Goal: Transaction & Acquisition: Purchase product/service

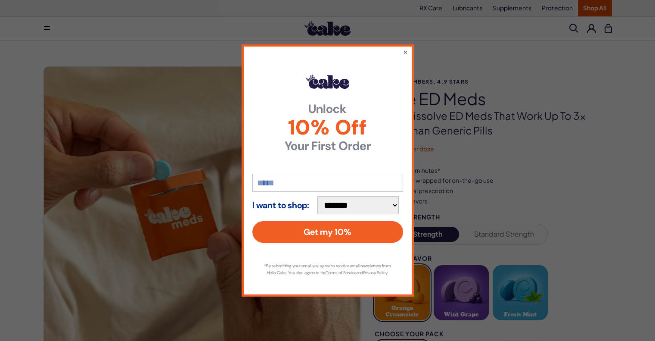
click at [269, 178] on input "email" at bounding box center [327, 183] width 151 height 18
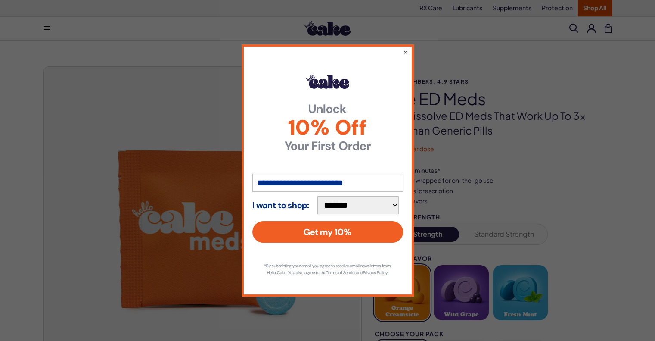
type input "**********"
click at [399, 201] on select "**********" at bounding box center [359, 205] width 82 height 18
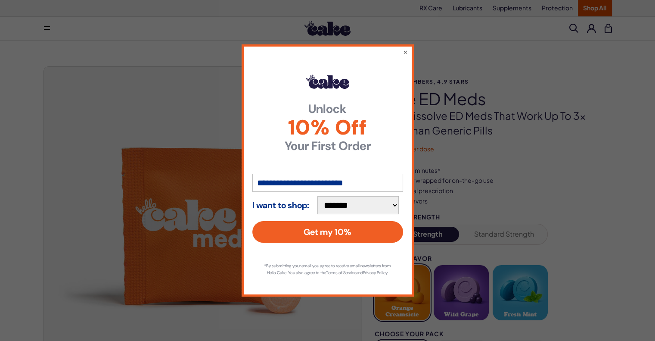
click at [321, 196] on select "**********" at bounding box center [359, 205] width 82 height 18
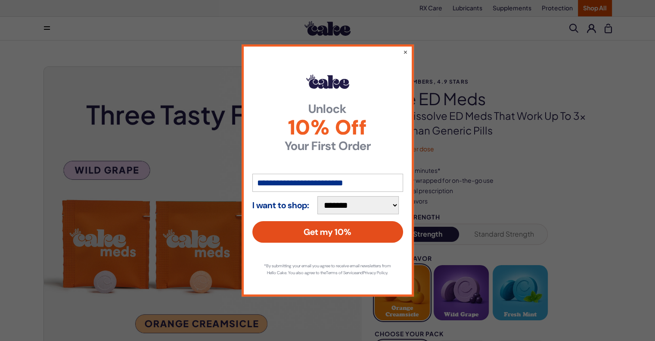
click at [342, 233] on button "Get my 10%" at bounding box center [327, 232] width 151 height 22
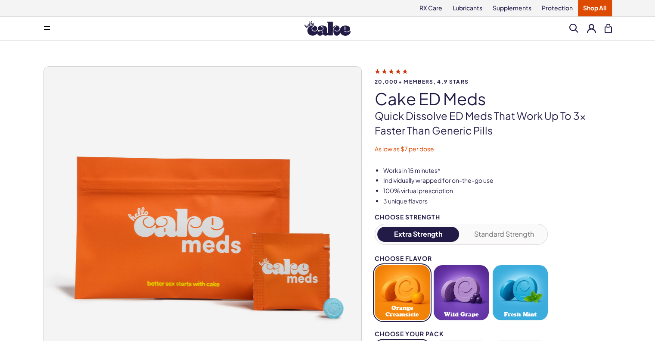
click at [422, 235] on button "Extra Strength" at bounding box center [418, 234] width 82 height 15
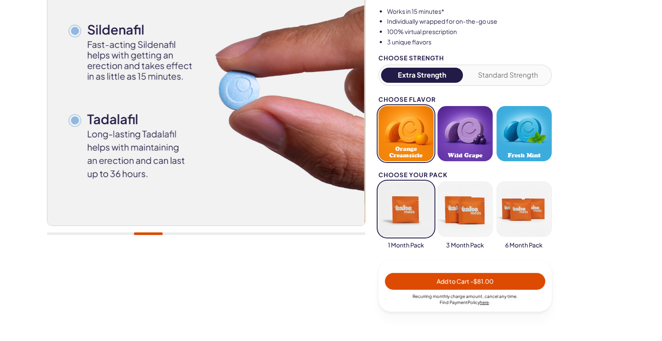
scroll to position [172, 0]
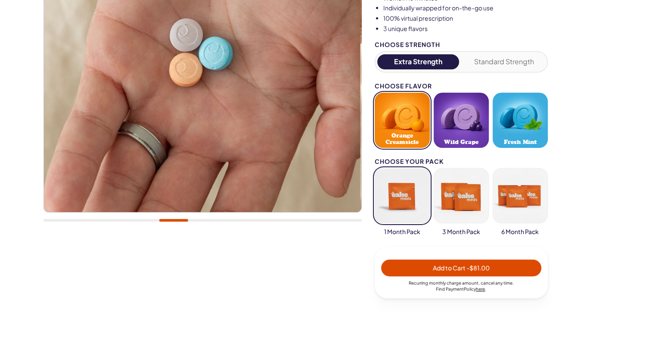
click at [475, 268] on span "- $81.00" at bounding box center [478, 268] width 23 height 8
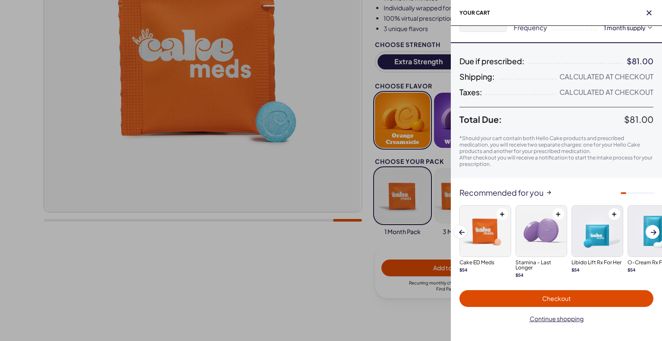
scroll to position [56, 0]
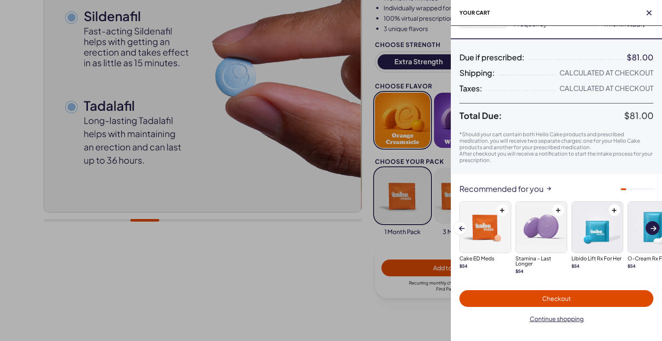
click at [648, 230] on button "Next slide" at bounding box center [652, 228] width 14 height 14
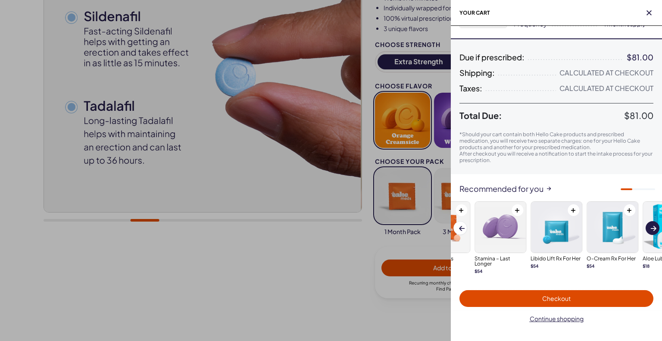
click at [648, 230] on button "Next slide" at bounding box center [652, 228] width 14 height 14
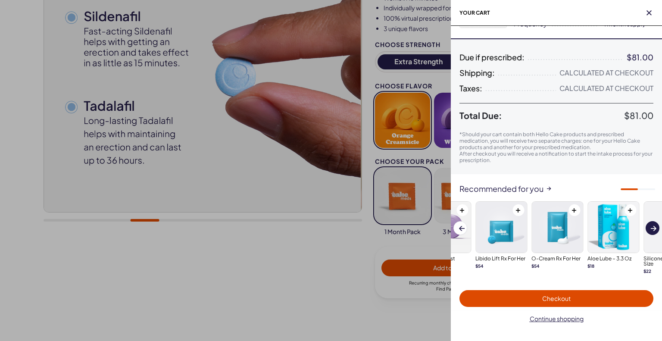
click at [648, 230] on button "Next slide" at bounding box center [652, 228] width 14 height 14
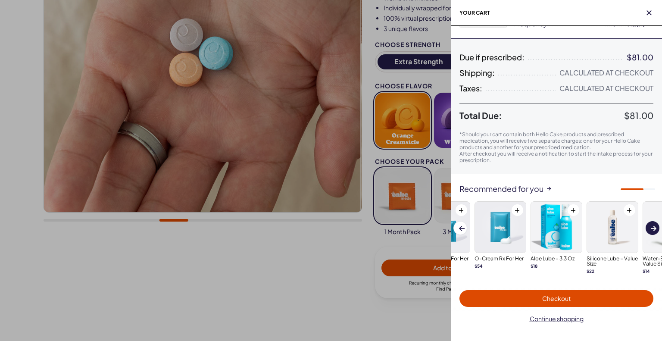
click at [648, 230] on button "Next slide" at bounding box center [652, 228] width 14 height 14
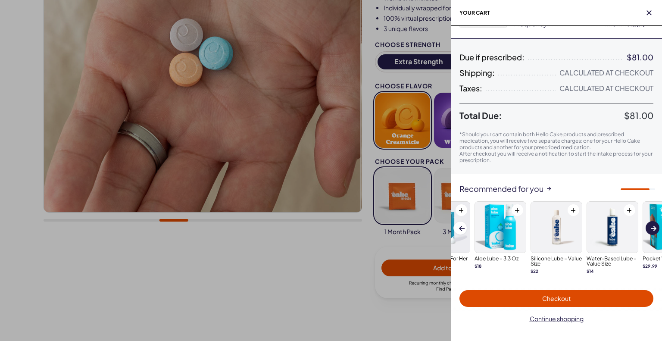
click at [648, 230] on button "Next slide" at bounding box center [652, 228] width 14 height 14
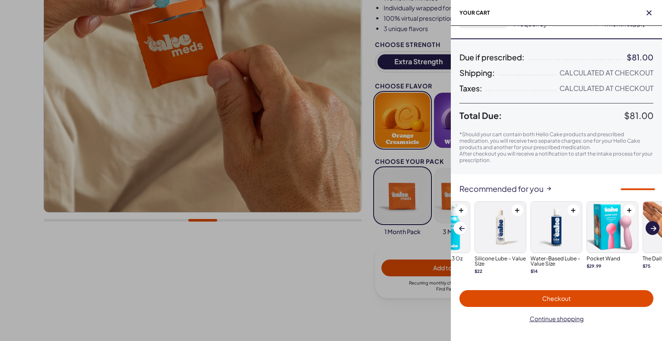
click at [648, 230] on button "Next slide" at bounding box center [652, 228] width 14 height 14
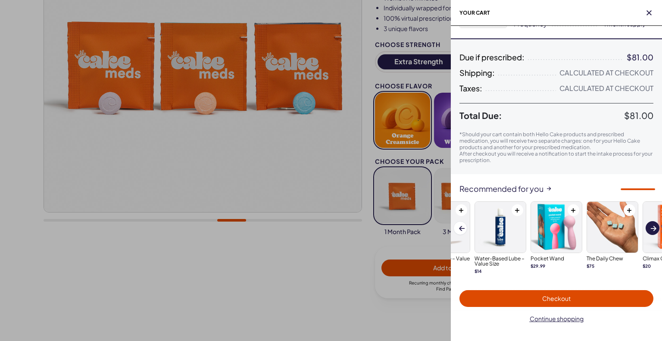
click at [648, 230] on button "Next slide" at bounding box center [652, 228] width 14 height 14
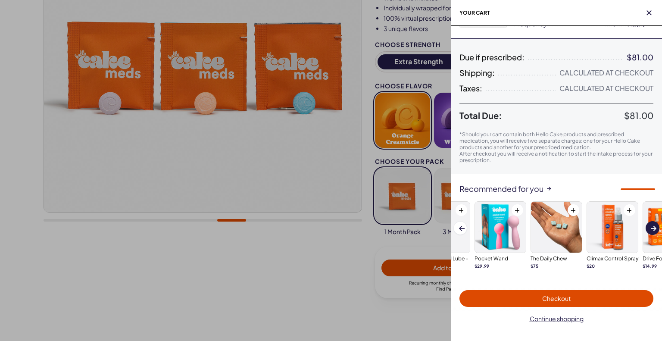
click at [648, 230] on button "Next slide" at bounding box center [652, 228] width 14 height 14
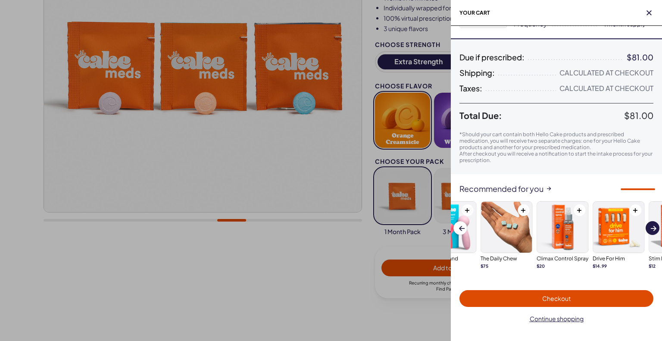
click at [648, 230] on button "Next slide" at bounding box center [652, 228] width 14 height 14
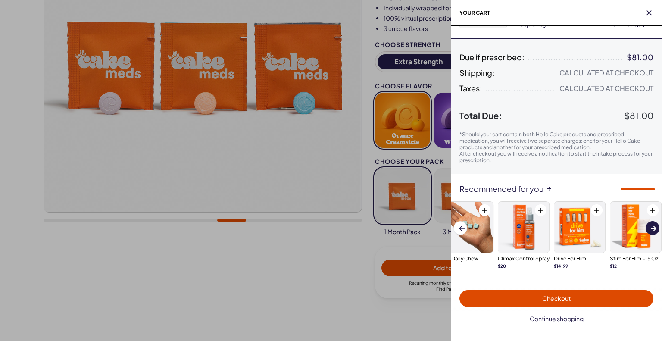
click at [648, 230] on button "Next slide" at bounding box center [652, 228] width 14 height 14
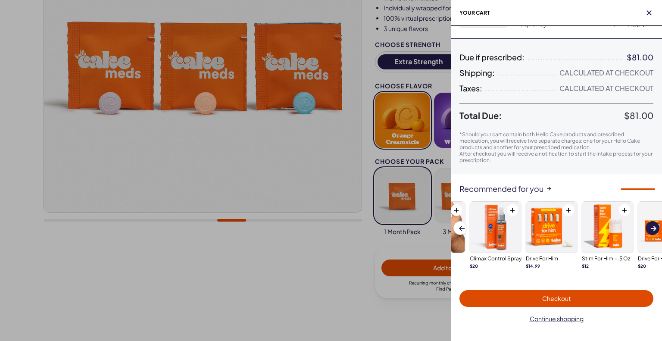
click at [648, 230] on button "Next slide" at bounding box center [652, 228] width 14 height 14
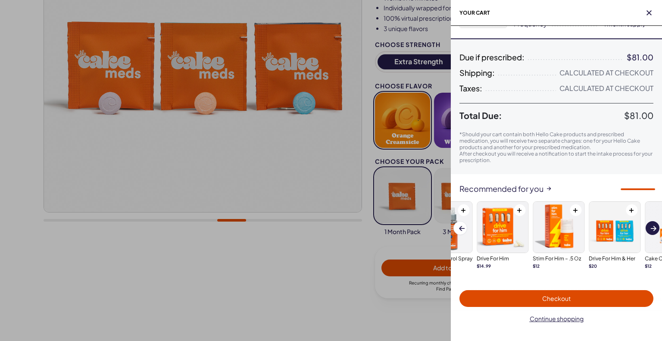
click at [648, 230] on button "Next slide" at bounding box center [652, 228] width 14 height 14
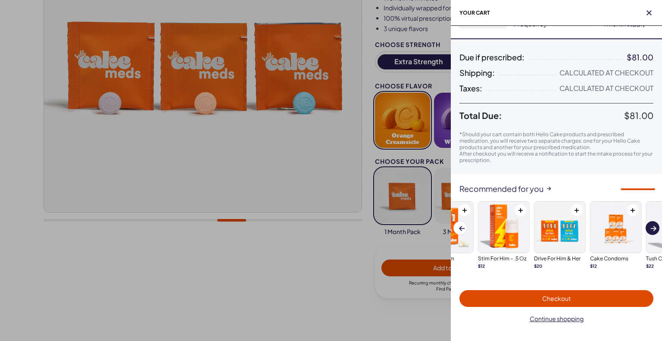
click at [648, 230] on button "Next slide" at bounding box center [652, 228] width 14 height 14
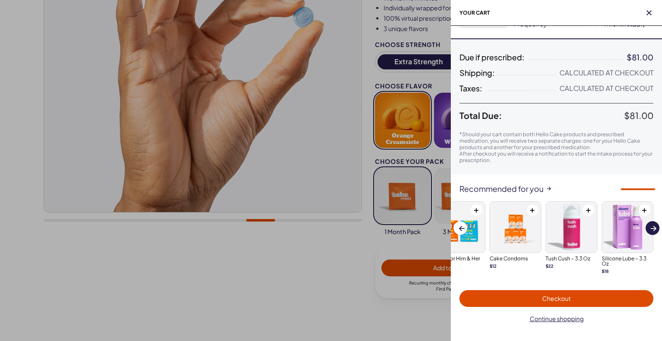
click at [648, 230] on button "Next slide" at bounding box center [652, 228] width 14 height 14
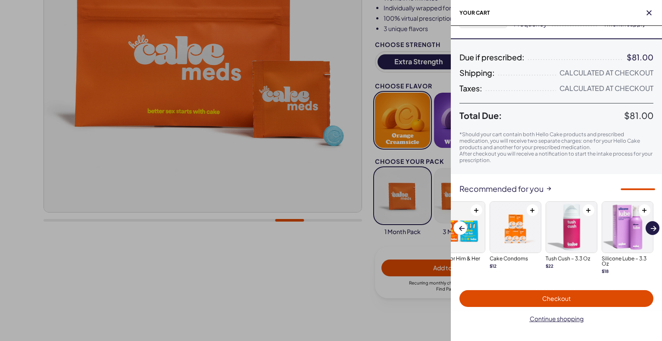
click at [650, 226] on button "Next slide" at bounding box center [652, 228] width 14 height 14
